Goal: Information Seeking & Learning: Find contact information

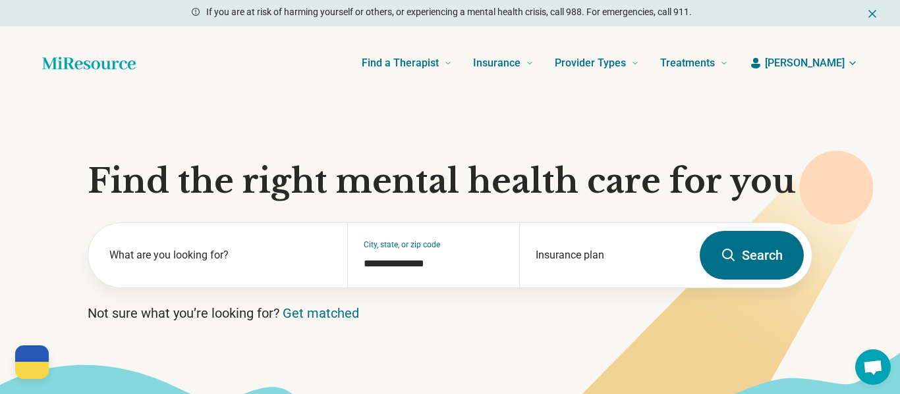
scroll to position [275, 0]
click at [838, 63] on span "Alex" at bounding box center [805, 63] width 80 height 16
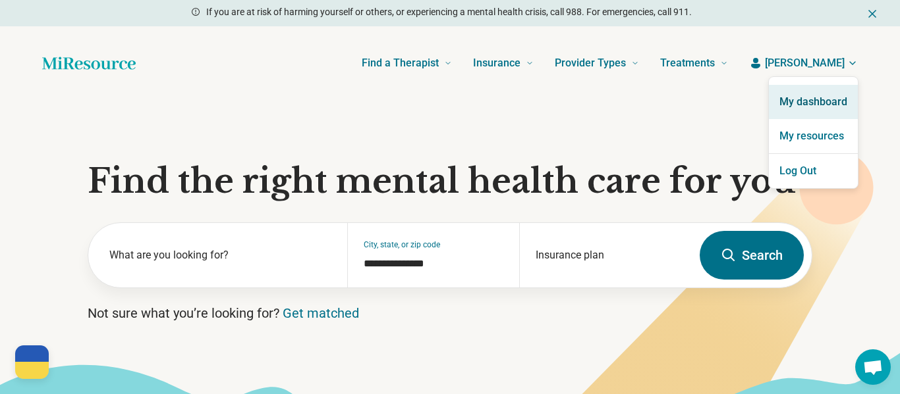
click at [818, 98] on link "My dashboard" at bounding box center [813, 102] width 89 height 34
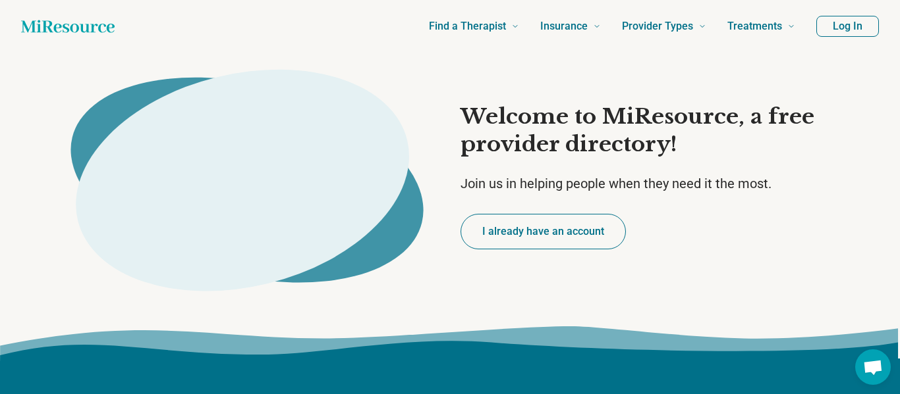
click at [862, 24] on button "Log In" at bounding box center [847, 26] width 63 height 21
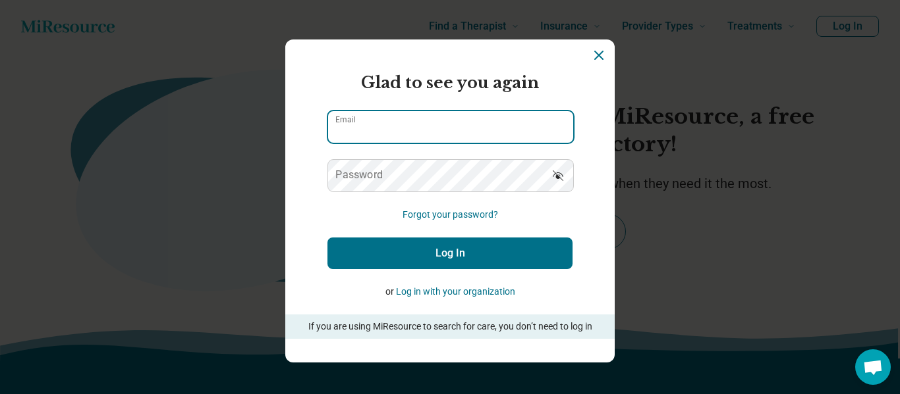
type input "**********"
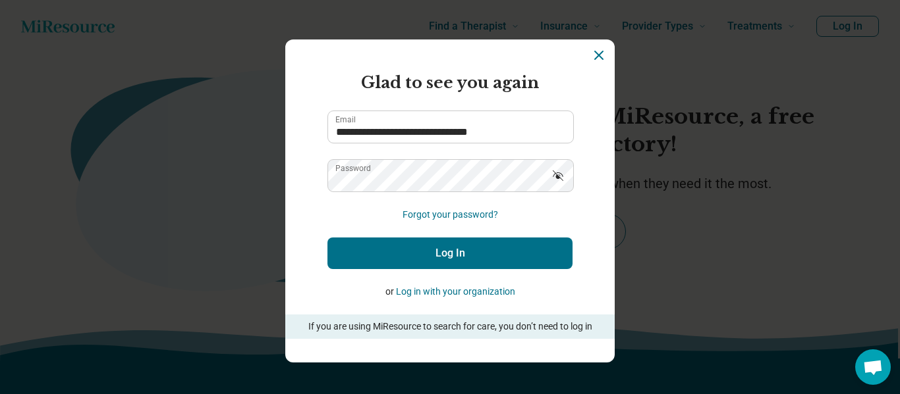
click at [443, 248] on button "Log In" at bounding box center [449, 254] width 245 height 32
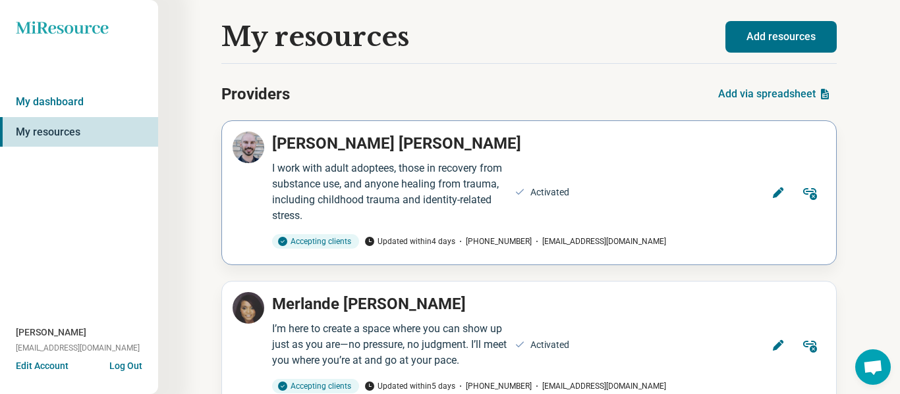
click at [782, 193] on icon at bounding box center [777, 192] width 13 height 13
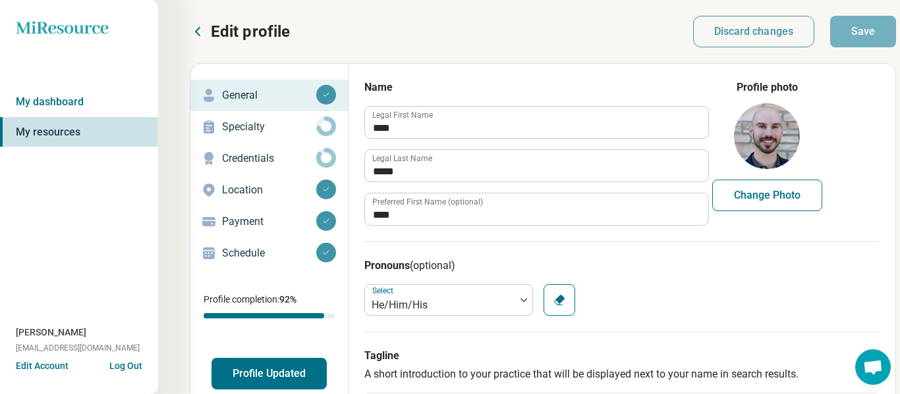
click at [256, 161] on p "Credentials" at bounding box center [269, 159] width 94 height 16
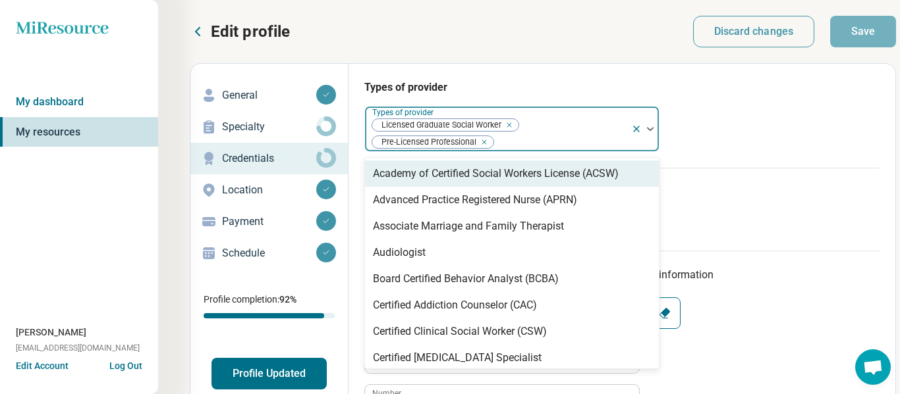
click at [653, 130] on img at bounding box center [650, 129] width 7 height 4
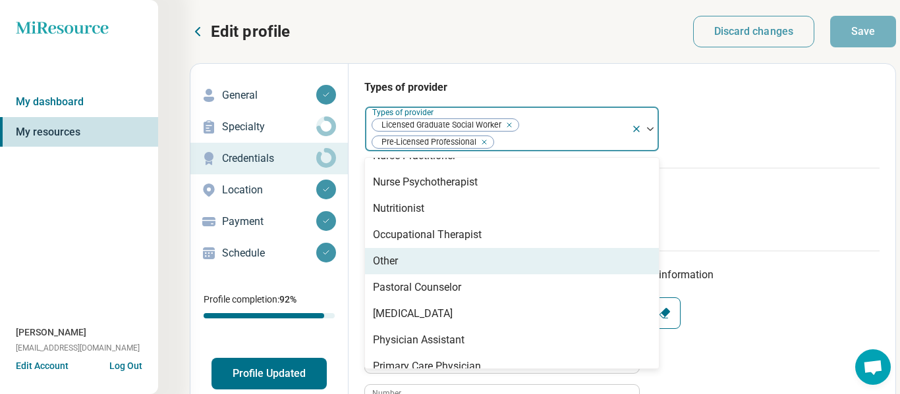
scroll to position [1274, 0]
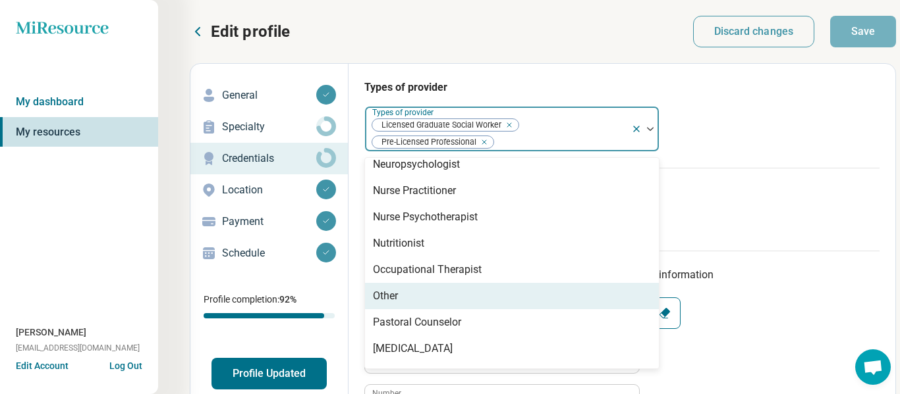
click at [553, 286] on div "Other" at bounding box center [512, 296] width 294 height 26
type textarea "*"
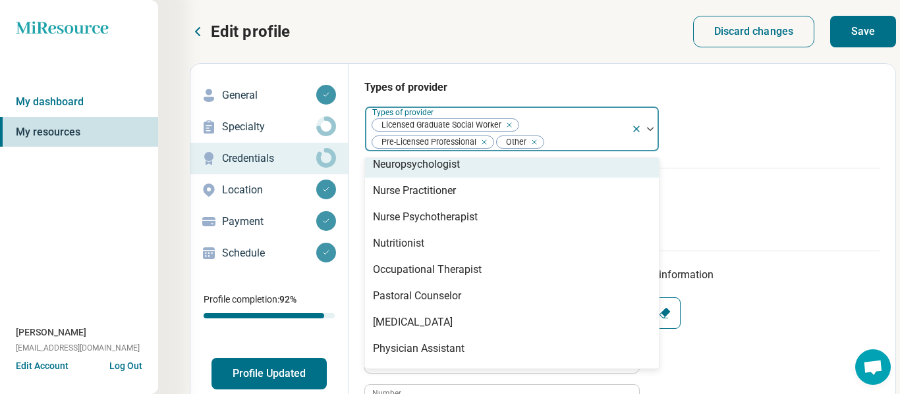
click at [535, 144] on div "Remove [object Object]" at bounding box center [532, 142] width 16 height 16
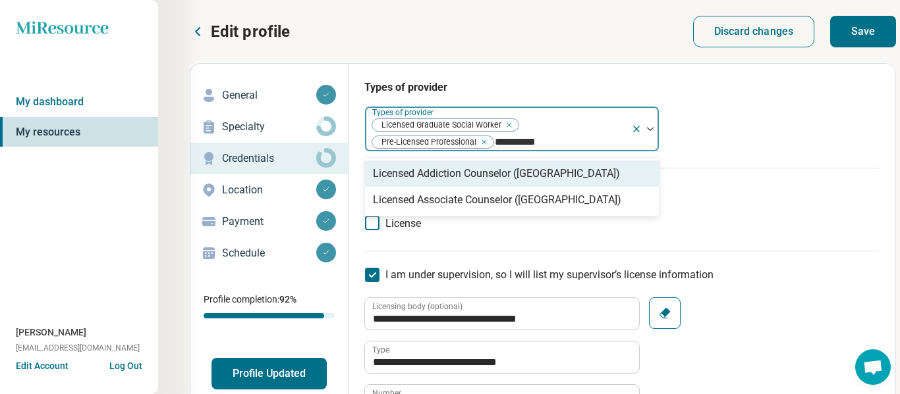
scroll to position [0, 0]
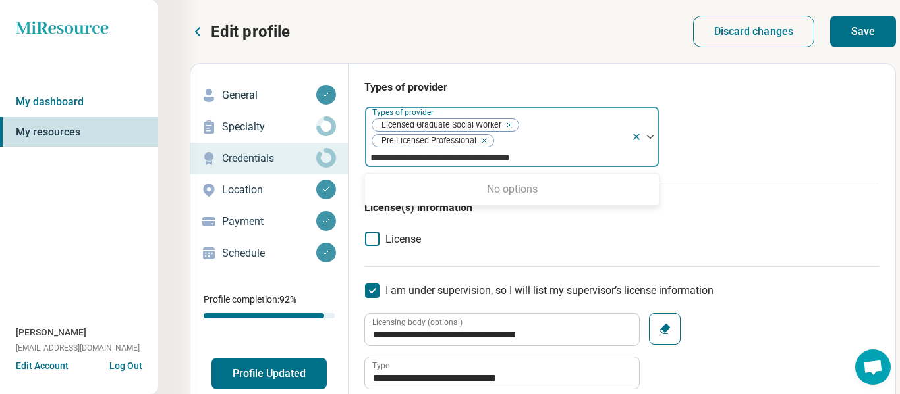
type input "**********"
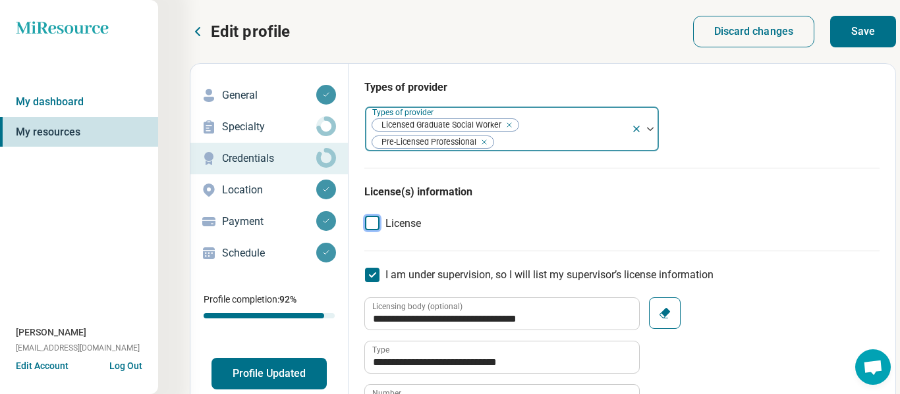
scroll to position [7, 0]
click at [371, 223] on icon at bounding box center [372, 223] width 14 height 14
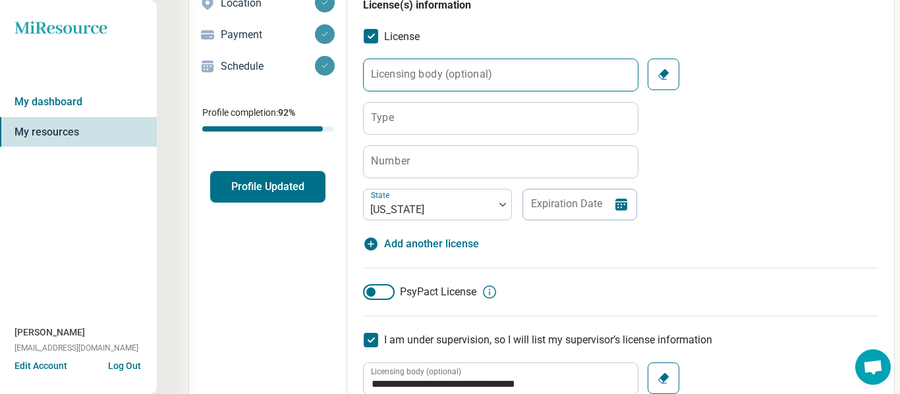
scroll to position [185, 3]
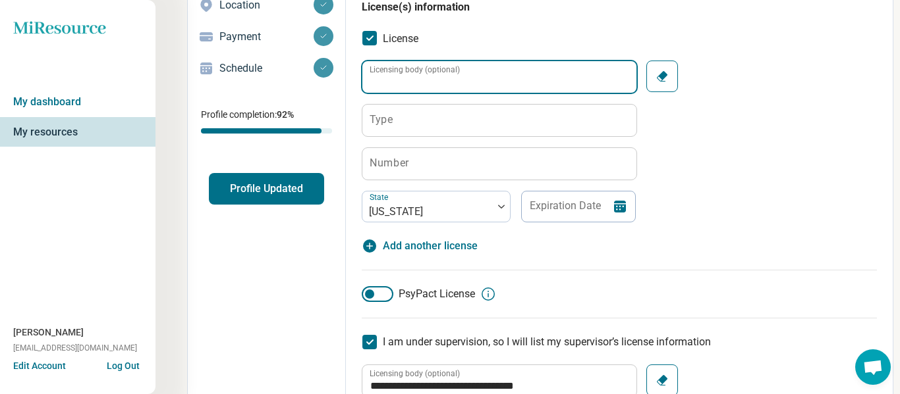
click at [426, 88] on input "Licensing body (optional)" at bounding box center [499, 77] width 274 height 32
type input "*"
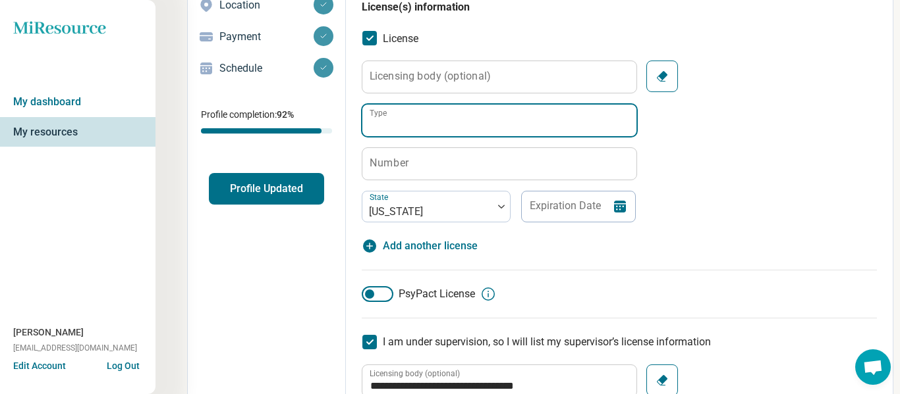
click at [404, 116] on input "Type" at bounding box center [499, 121] width 274 height 32
type input "**********"
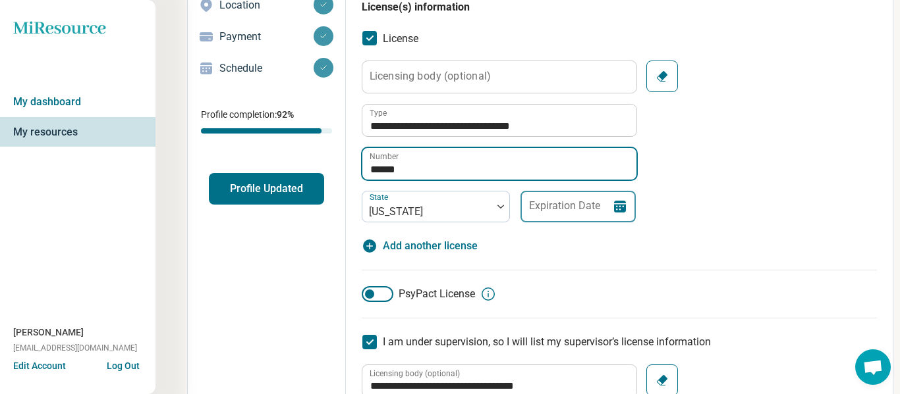
type input "******"
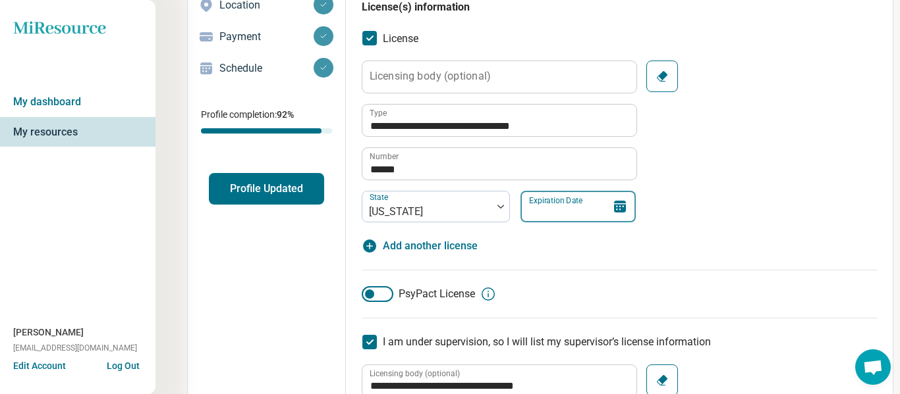
click at [611, 214] on input "Expiration Date" at bounding box center [577, 207] width 115 height 32
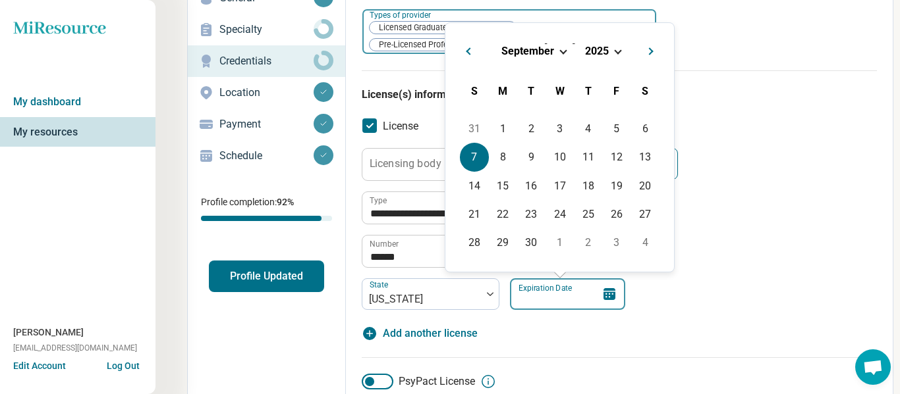
scroll to position [72, 5]
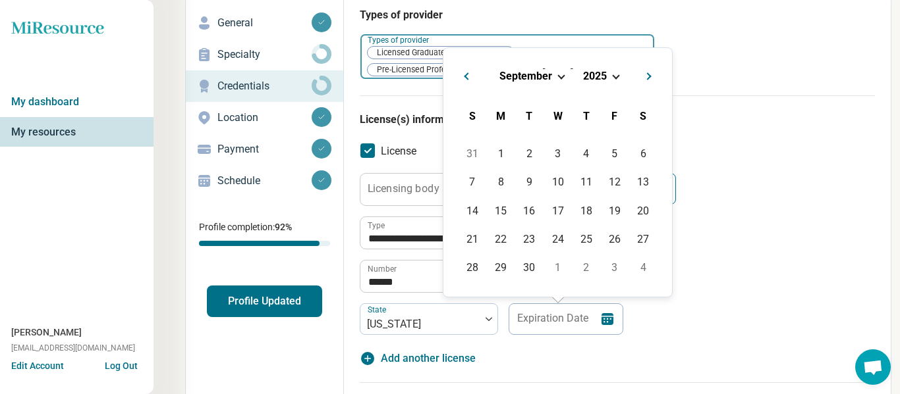
click at [612, 80] on div "September 2025" at bounding box center [557, 76] width 207 height 14
click at [612, 75] on span "Choose Date" at bounding box center [615, 75] width 7 height 7
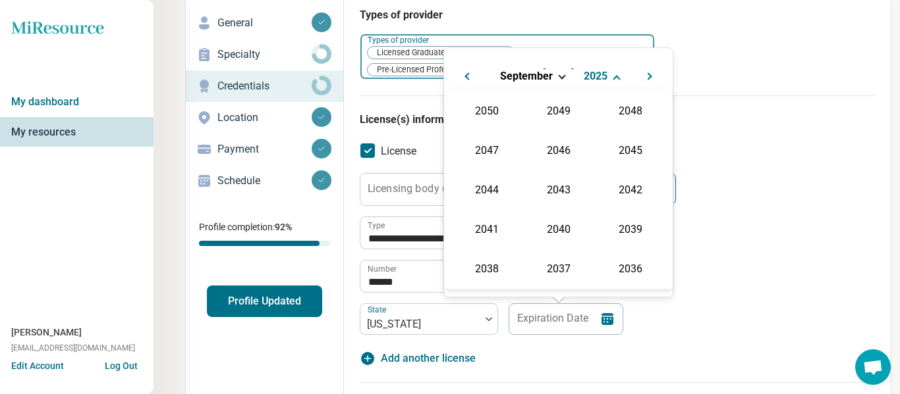
scroll to position [238, 0]
click at [609, 144] on div "2027" at bounding box center [630, 150] width 64 height 24
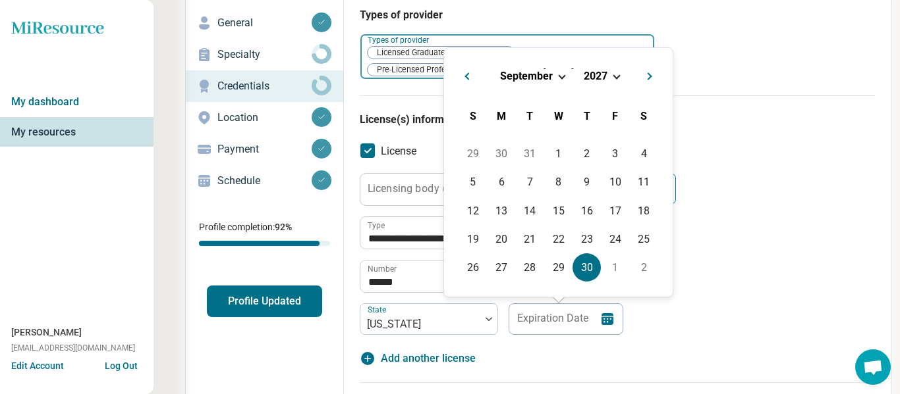
click at [593, 268] on div "30" at bounding box center [586, 268] width 28 height 28
type input "**********"
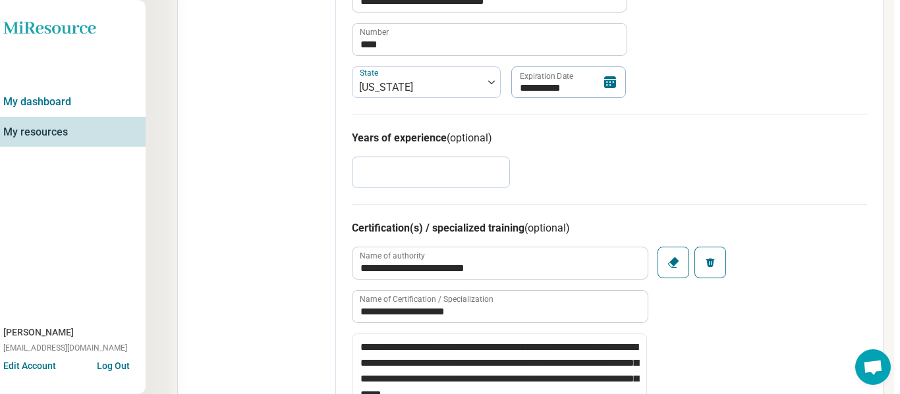
scroll to position [0, 13]
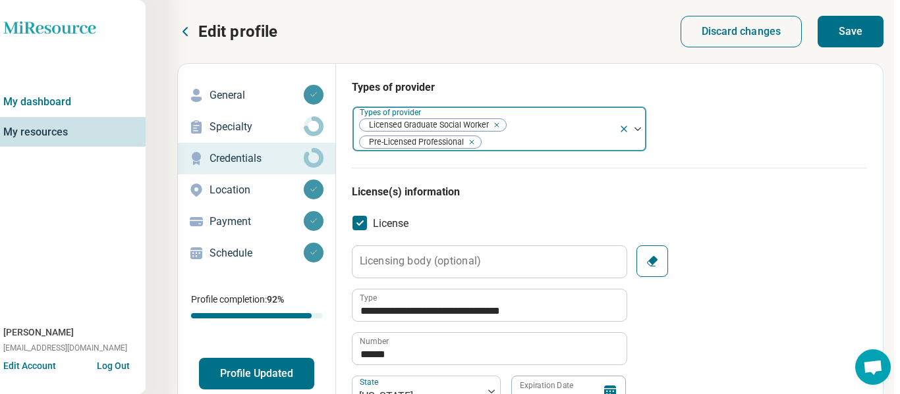
click at [842, 25] on button "Save" at bounding box center [850, 32] width 66 height 32
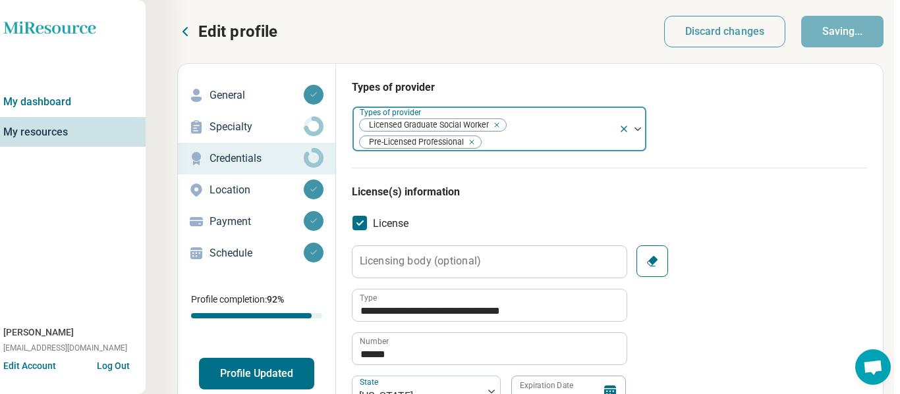
type textarea "*"
click at [254, 372] on button "Profile Updated" at bounding box center [256, 374] width 115 height 32
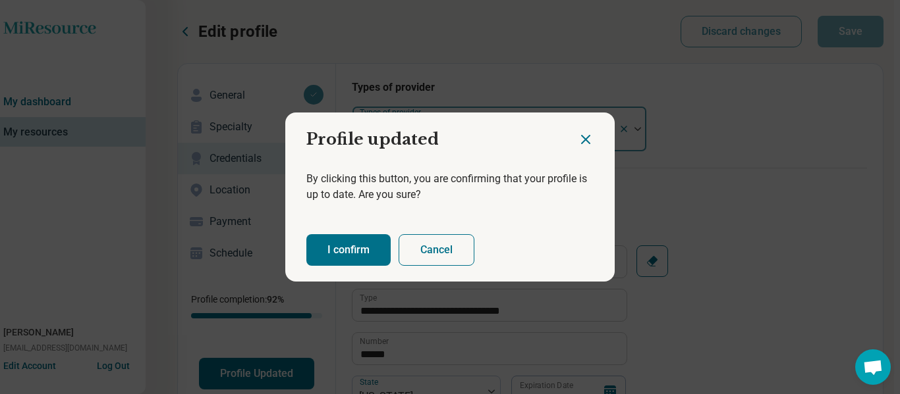
click at [352, 244] on button "I confirm" at bounding box center [348, 250] width 84 height 32
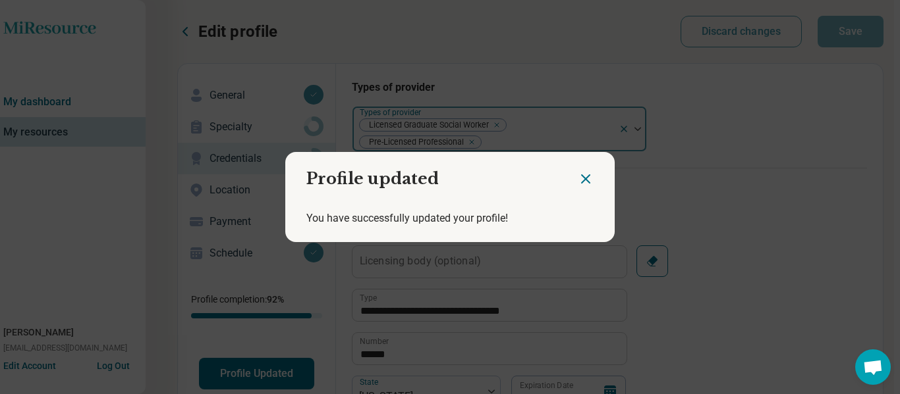
click at [589, 175] on icon "Close dialog" at bounding box center [586, 179] width 8 height 8
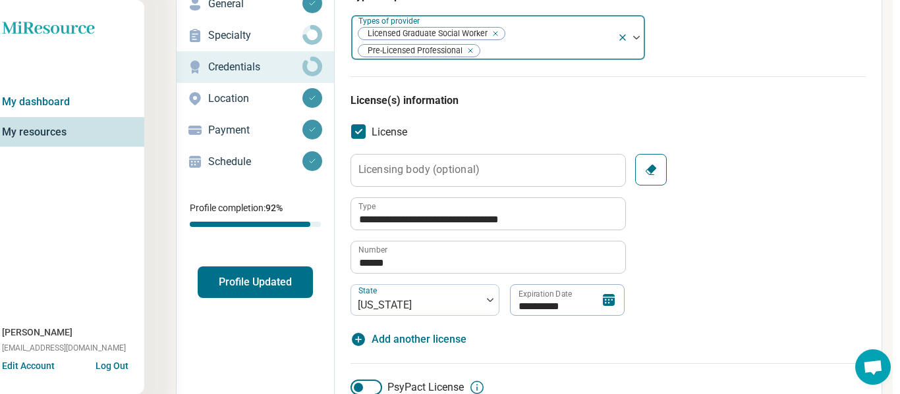
scroll to position [0, 14]
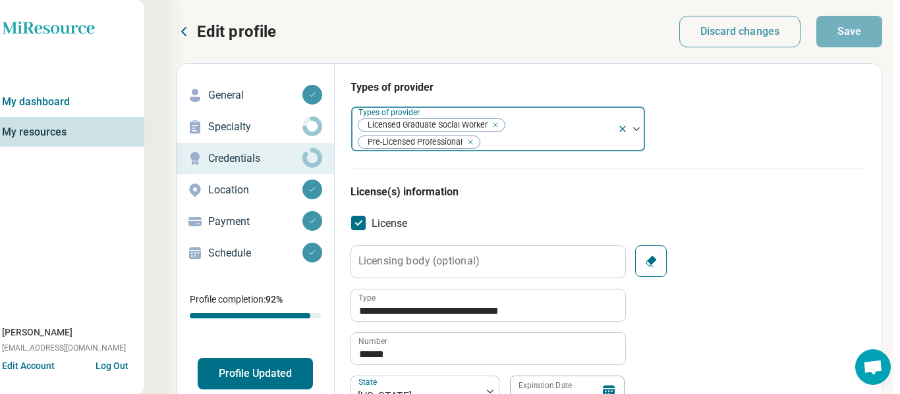
click at [182, 28] on icon at bounding box center [184, 32] width 16 height 16
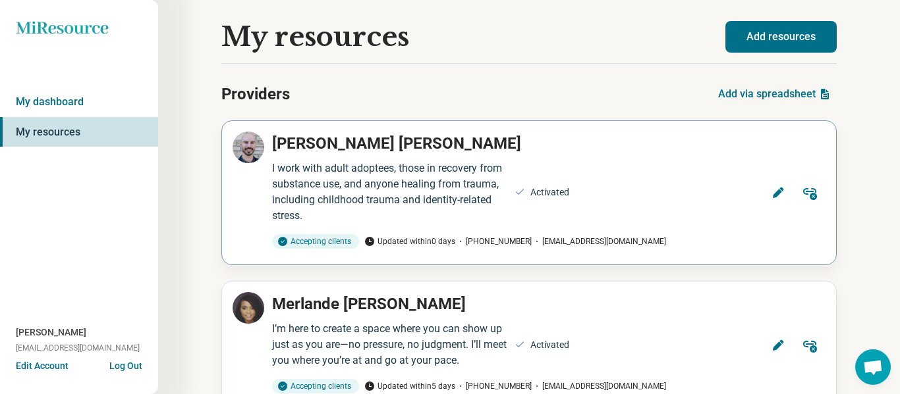
click at [806, 196] on icon at bounding box center [809, 193] width 16 height 16
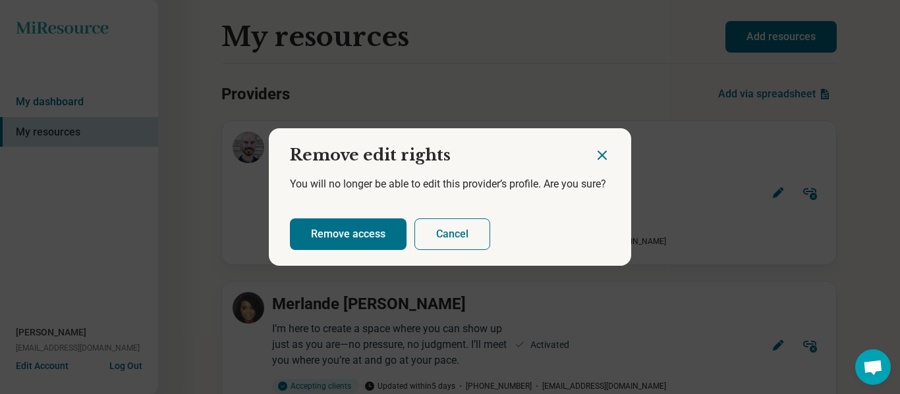
click at [599, 155] on icon "Close dialog" at bounding box center [602, 156] width 16 height 16
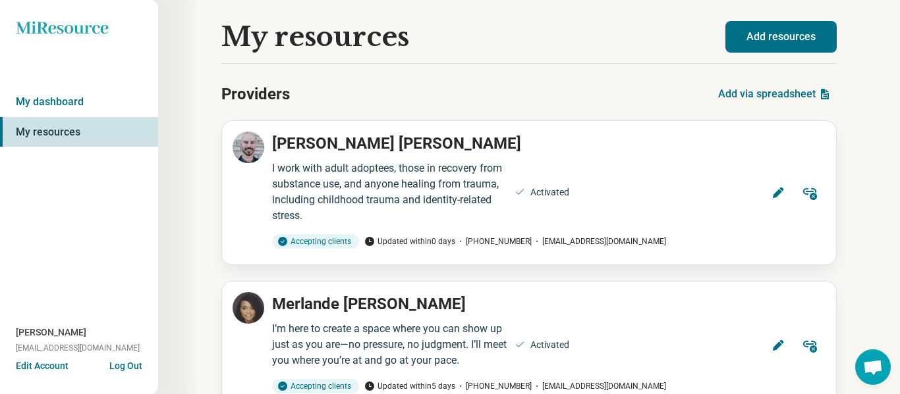
click at [126, 368] on button "Log Out" at bounding box center [125, 365] width 33 height 11
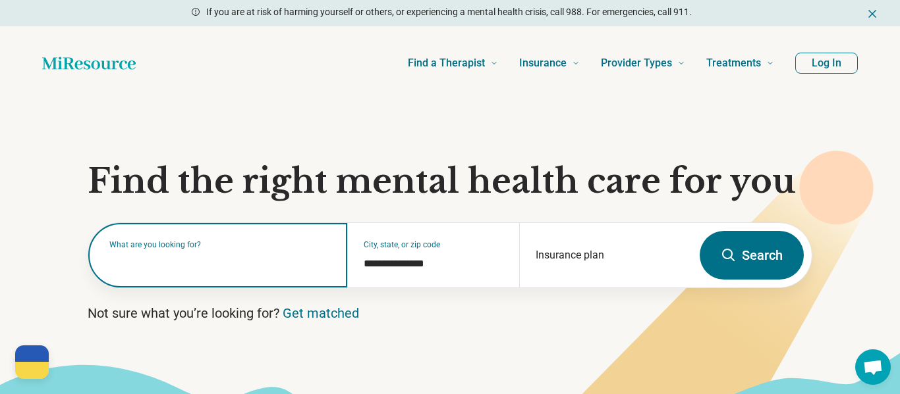
click at [233, 265] on input "text" at bounding box center [220, 262] width 222 height 16
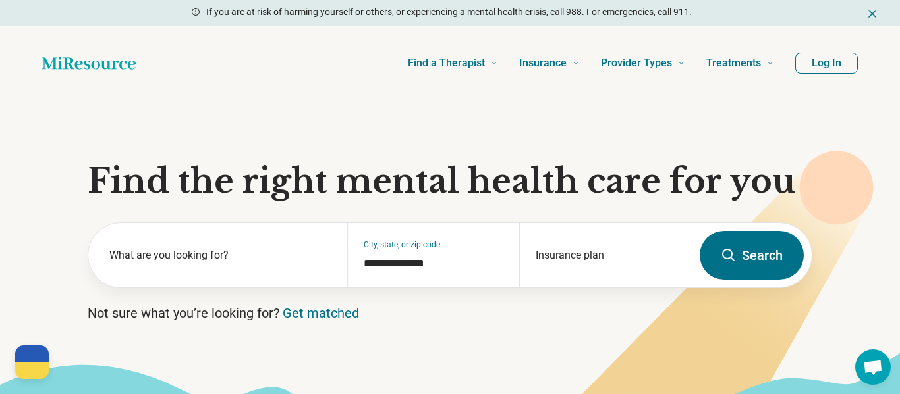
click at [735, 252] on icon at bounding box center [728, 256] width 16 height 16
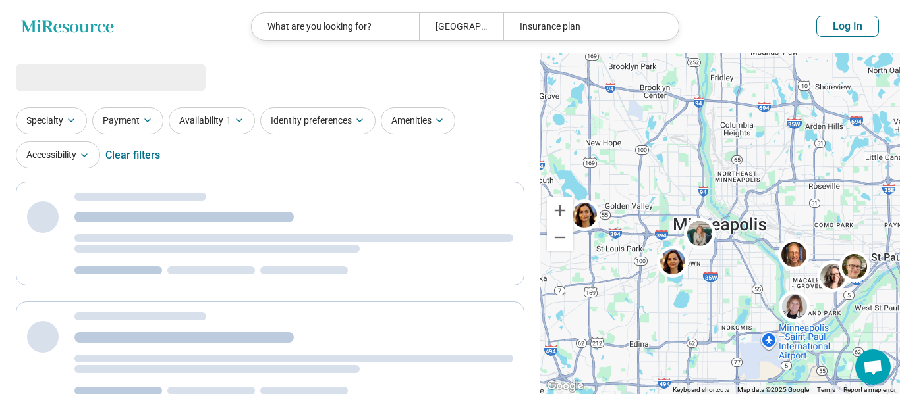
select select "***"
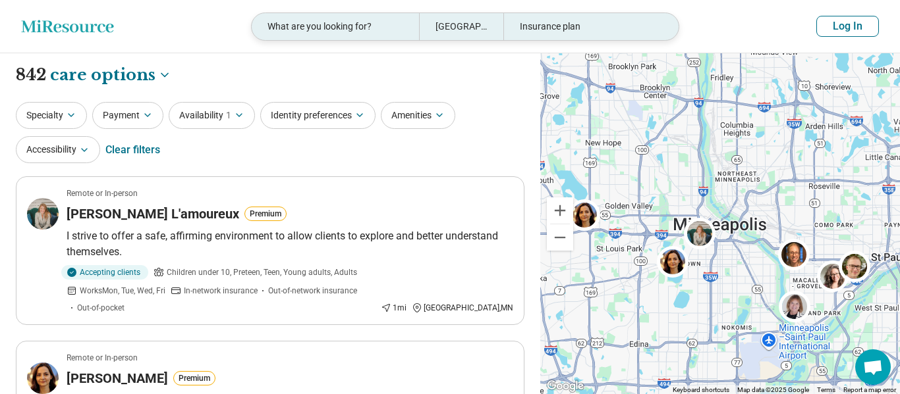
click at [322, 25] on div "What are you looking for?" at bounding box center [335, 26] width 167 height 27
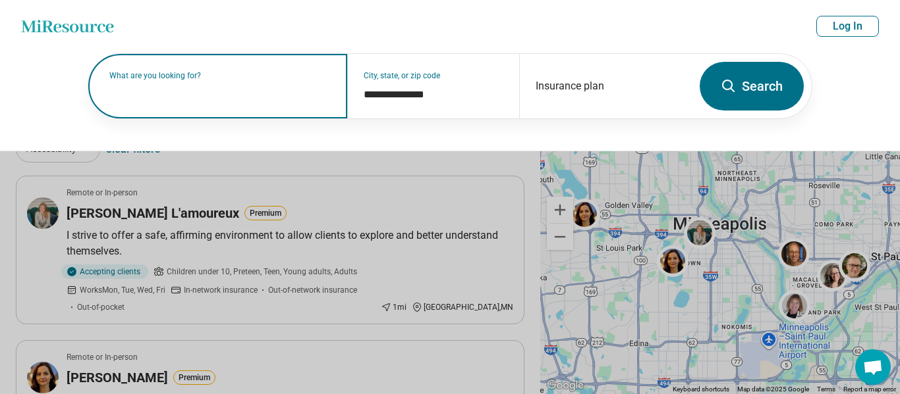
click at [241, 96] on input "text" at bounding box center [220, 93] width 222 height 16
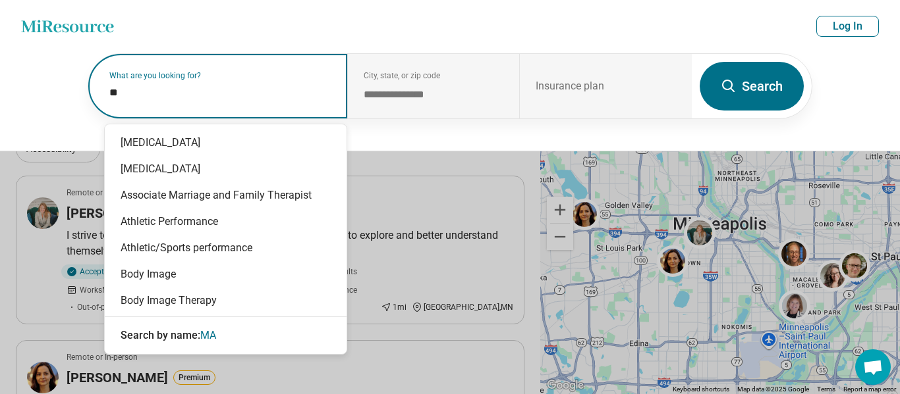
type input "*"
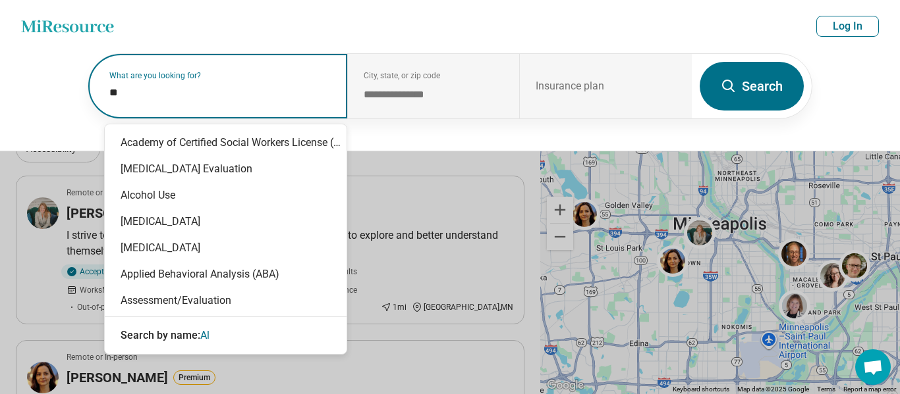
type input "*"
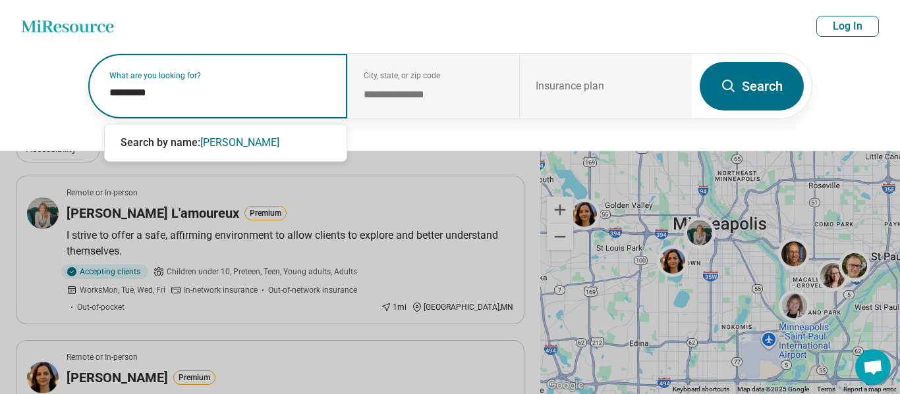
type input "**********"
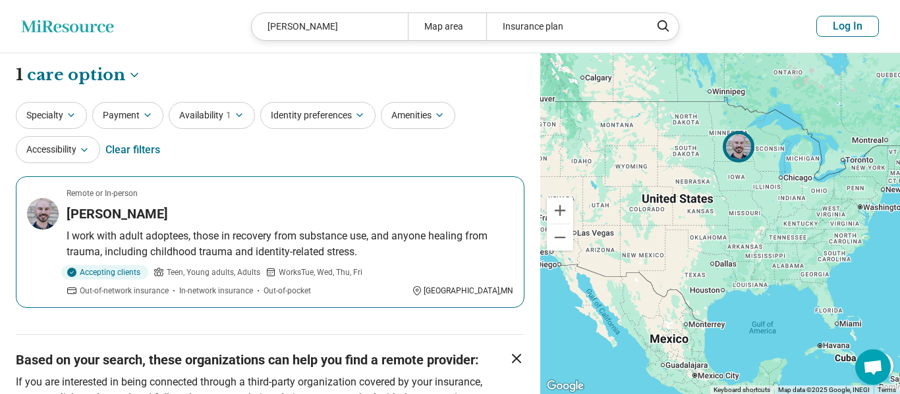
click at [104, 218] on h3 "[PERSON_NAME]" at bounding box center [117, 214] width 101 height 18
